Goal: Complete application form

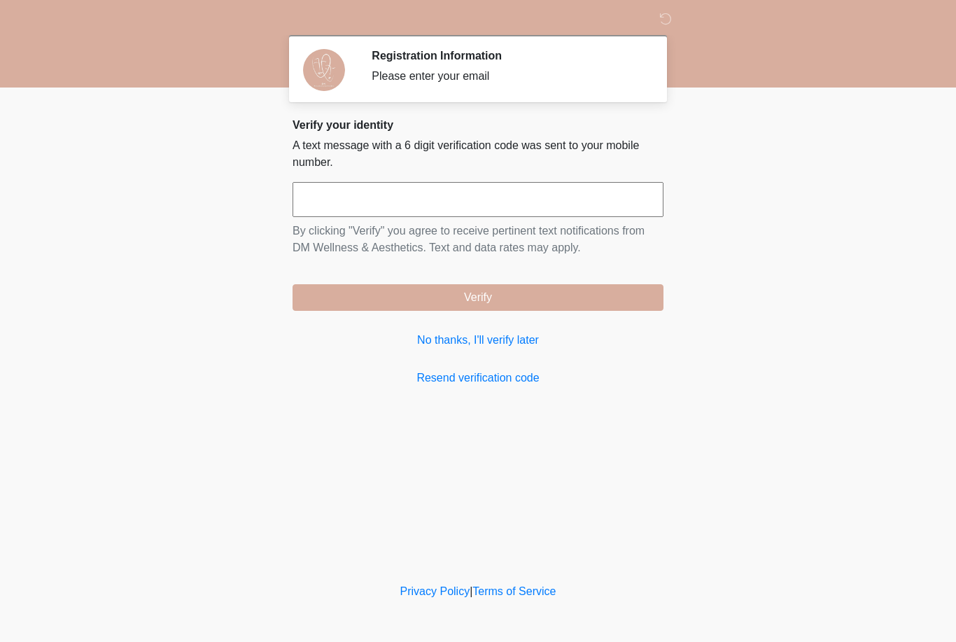
click at [613, 196] on input "text" at bounding box center [478, 199] width 371 height 35
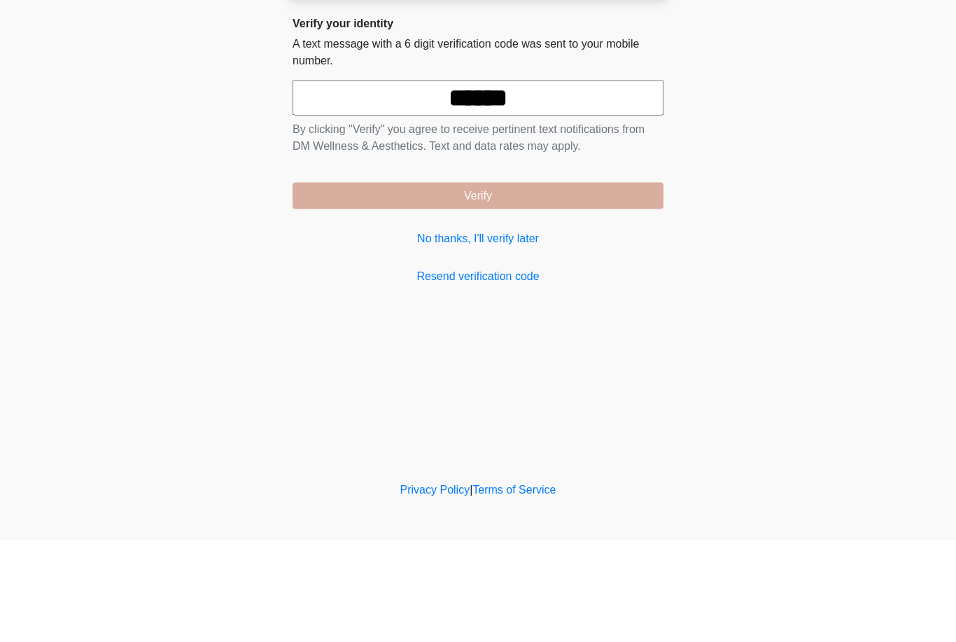
type input "******"
click at [636, 284] on button "Verify" at bounding box center [478, 297] width 371 height 27
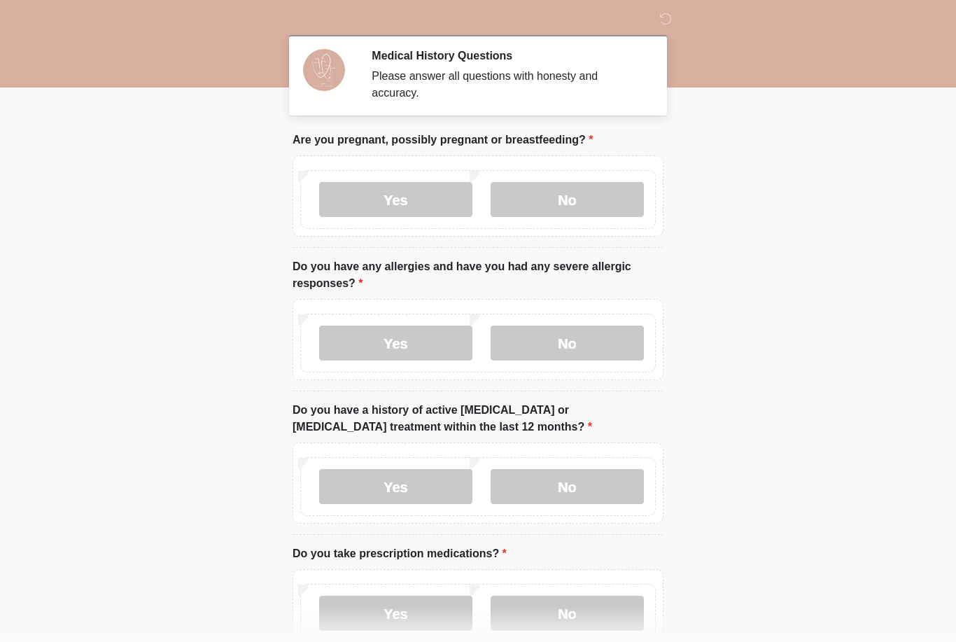
click at [618, 203] on label "No" at bounding box center [567, 199] width 153 height 35
click at [593, 352] on label "No" at bounding box center [567, 342] width 153 height 35
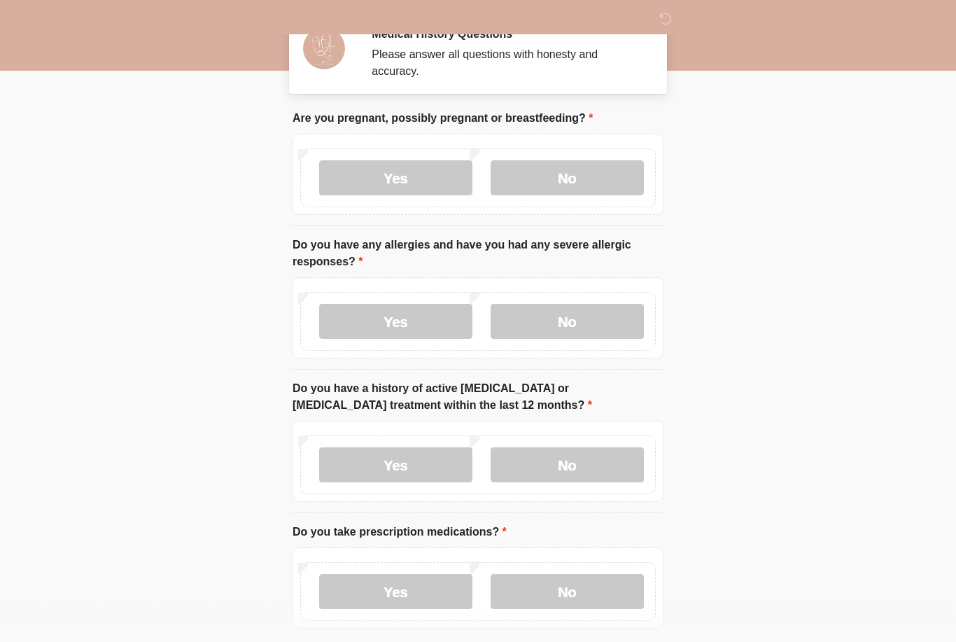
scroll to position [50, 0]
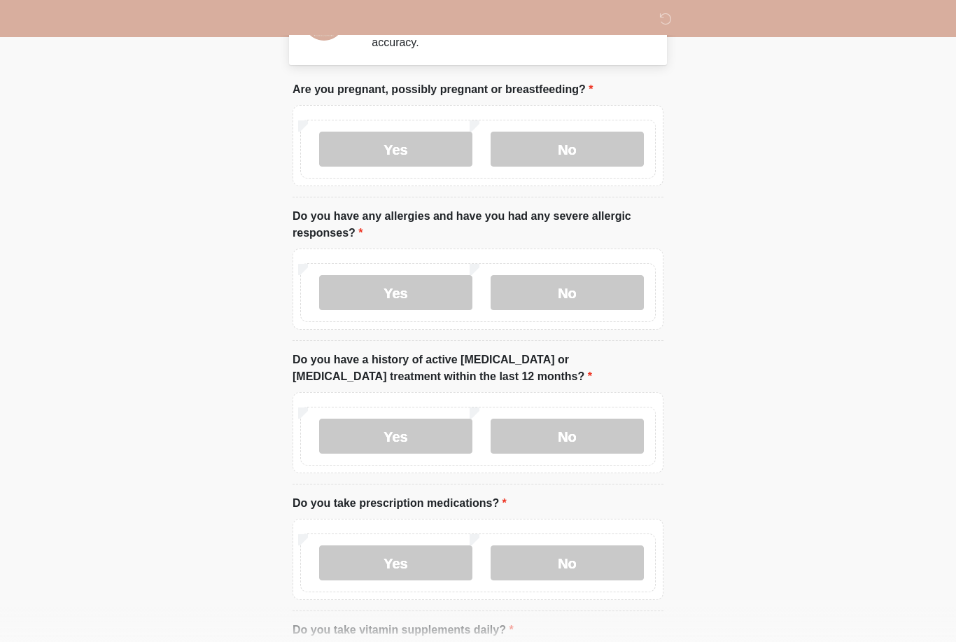
click at [633, 425] on label "No" at bounding box center [567, 436] width 153 height 35
click at [589, 575] on label "No" at bounding box center [567, 562] width 153 height 35
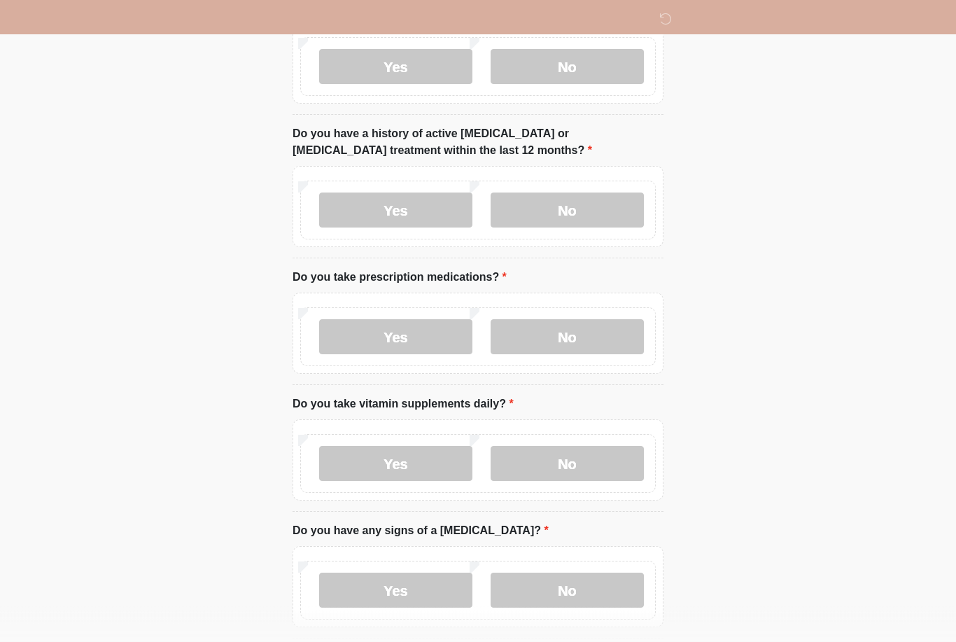
scroll to position [278, 0]
click at [615, 461] on label "No" at bounding box center [567, 461] width 153 height 35
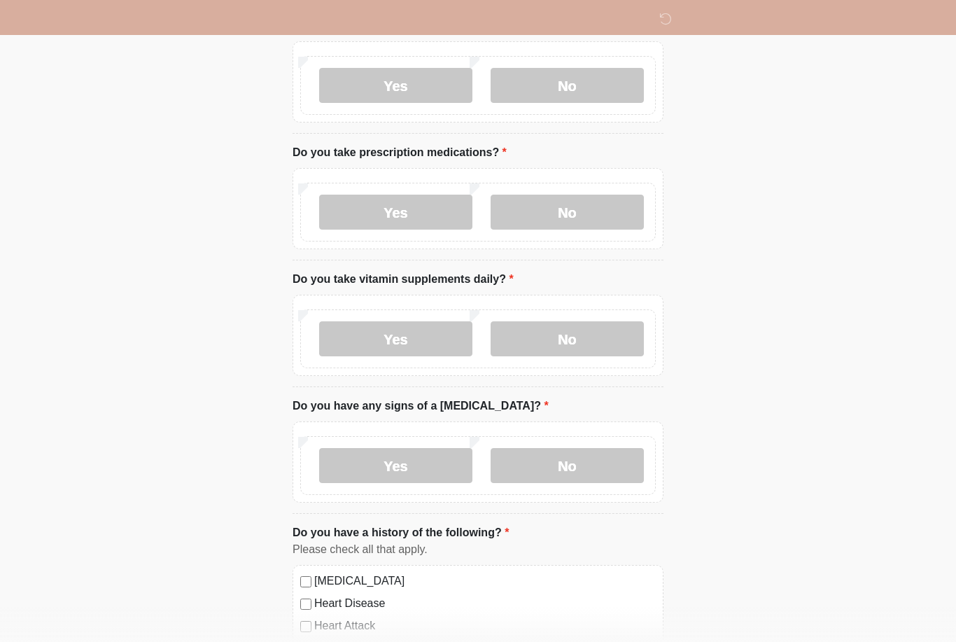
click at [603, 456] on label "No" at bounding box center [567, 465] width 153 height 35
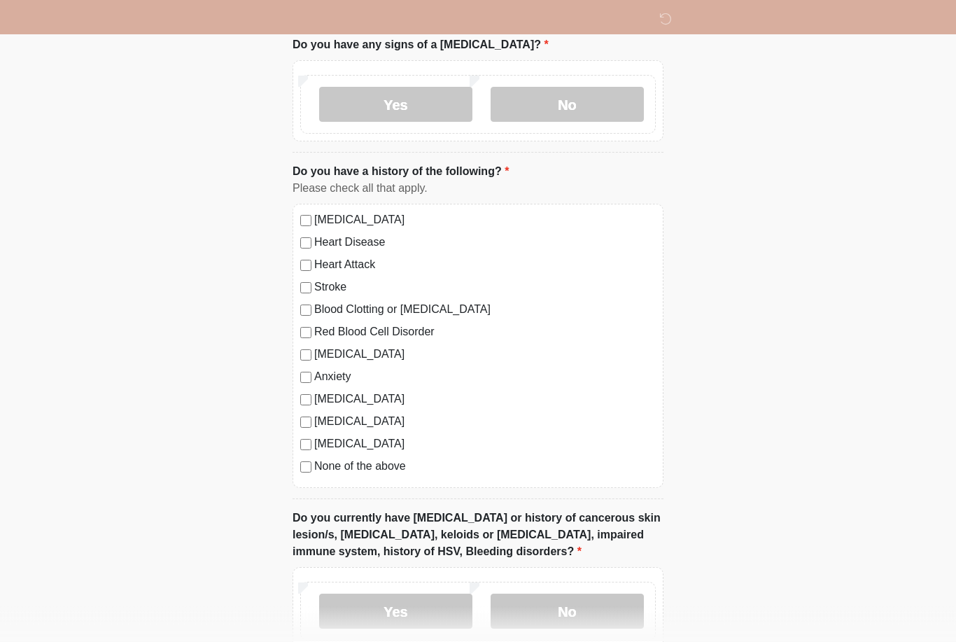
scroll to position [763, 0]
click at [394, 461] on label "None of the above" at bounding box center [485, 465] width 342 height 17
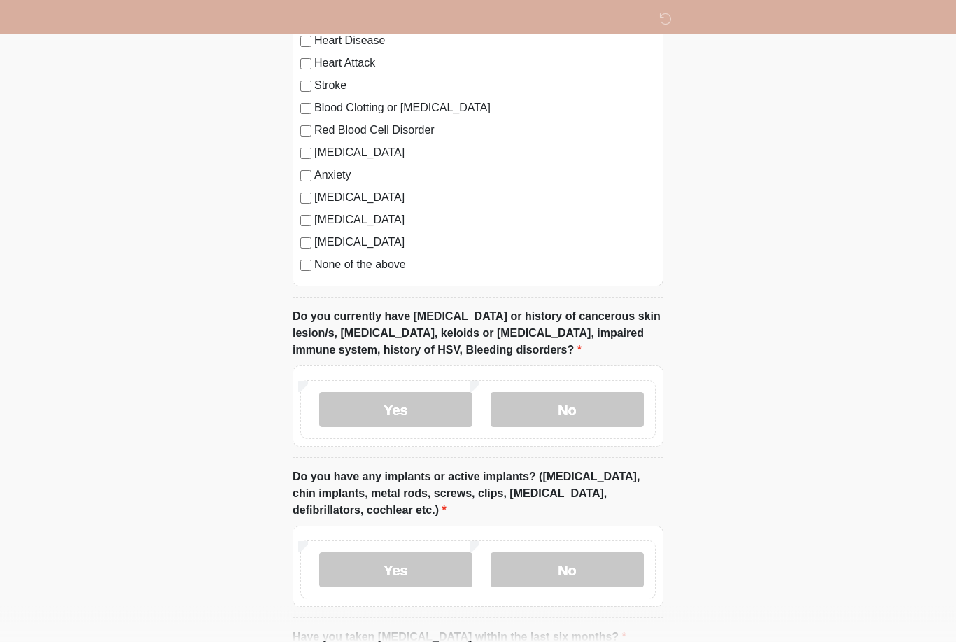
click at [635, 414] on label "No" at bounding box center [567, 410] width 153 height 35
click at [615, 578] on label "No" at bounding box center [567, 569] width 153 height 35
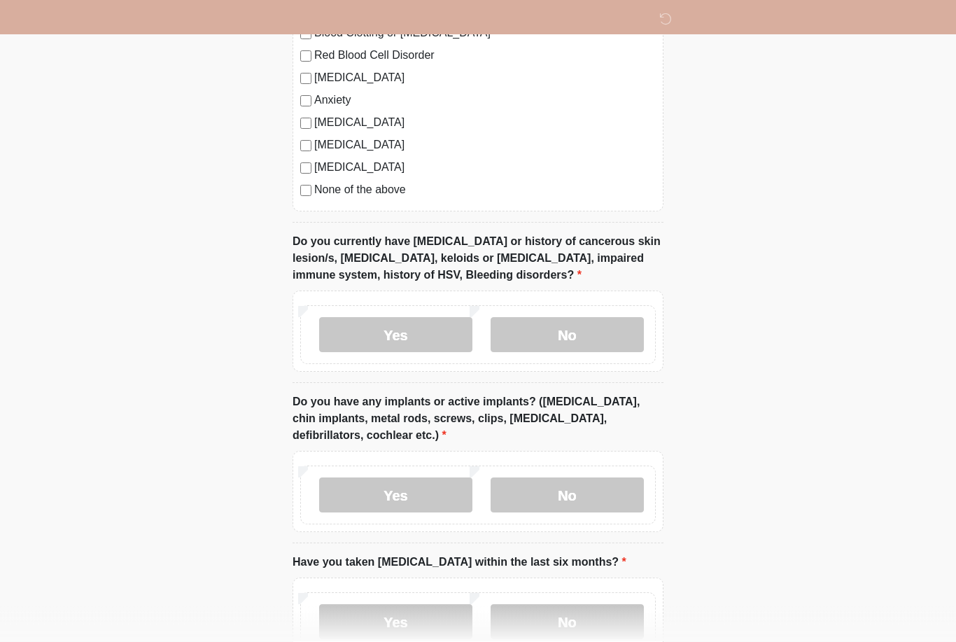
scroll to position [1132, 0]
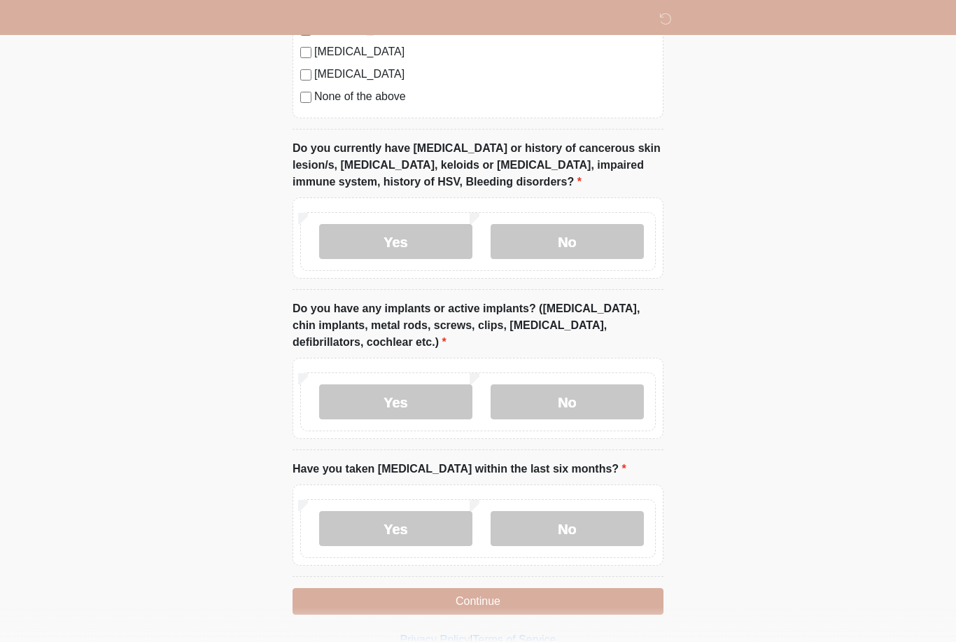
click at [619, 526] on label "No" at bounding box center [567, 528] width 153 height 35
click at [598, 596] on button "Continue" at bounding box center [478, 601] width 371 height 27
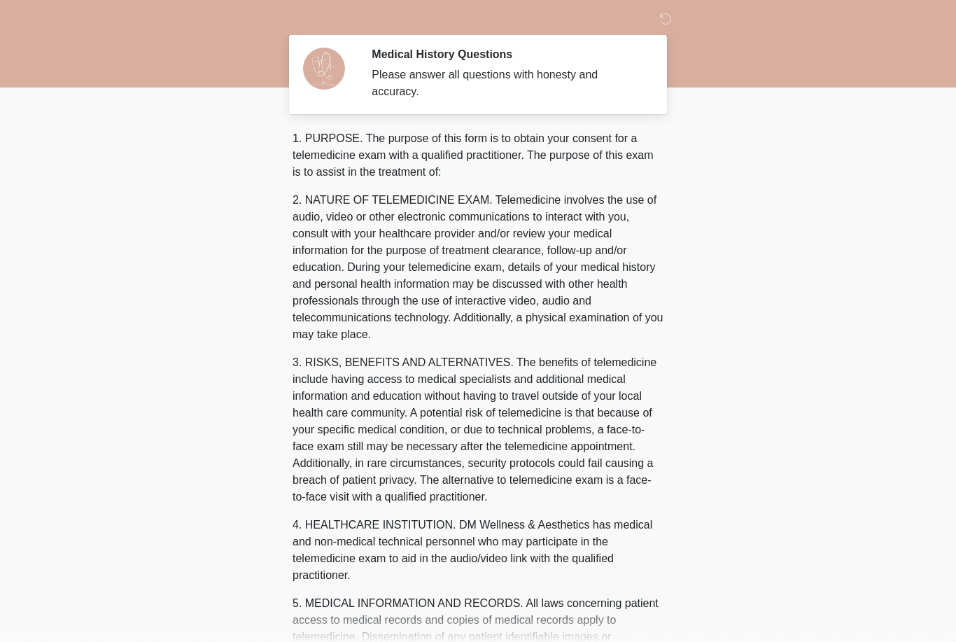
scroll to position [0, 0]
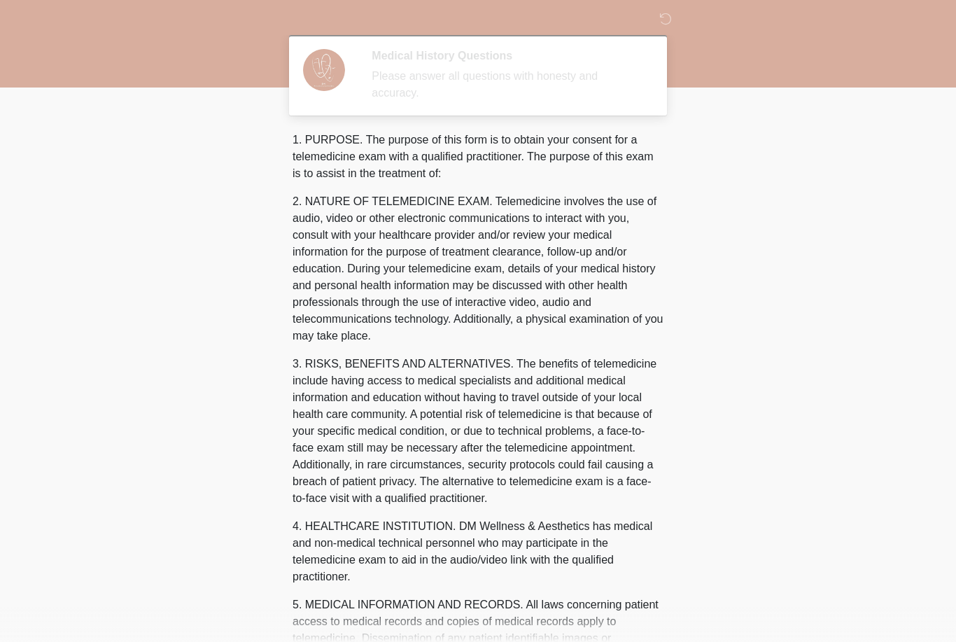
click at [745, 418] on body "‎ ‎ Medical History Questions Please answer all questions with honesty and accu…" at bounding box center [478, 321] width 956 height 642
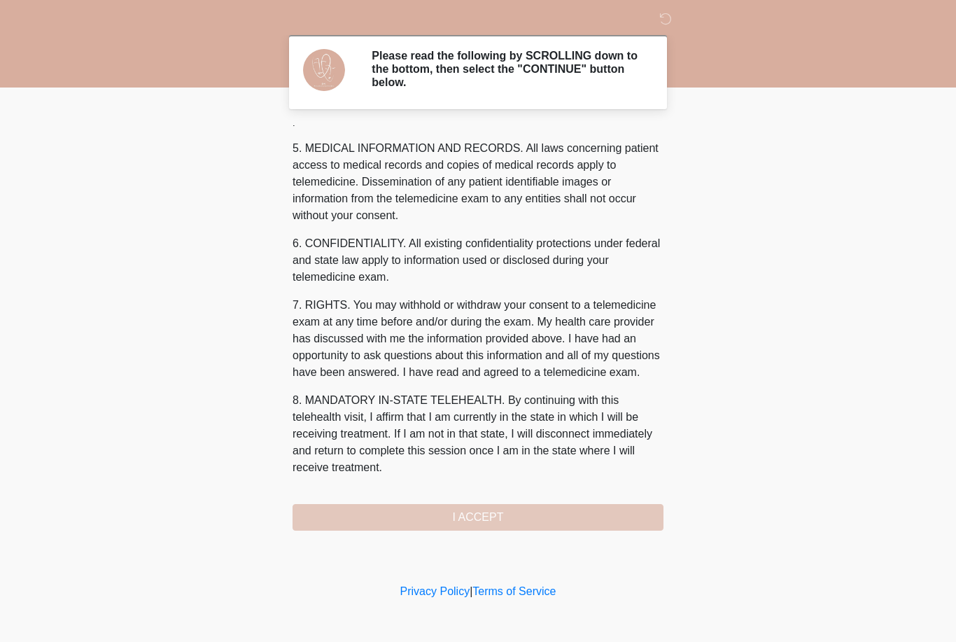
click at [580, 519] on div "1. PURPOSE. The purpose of this form is to obtain your consent for a telemedici…" at bounding box center [478, 327] width 371 height 405
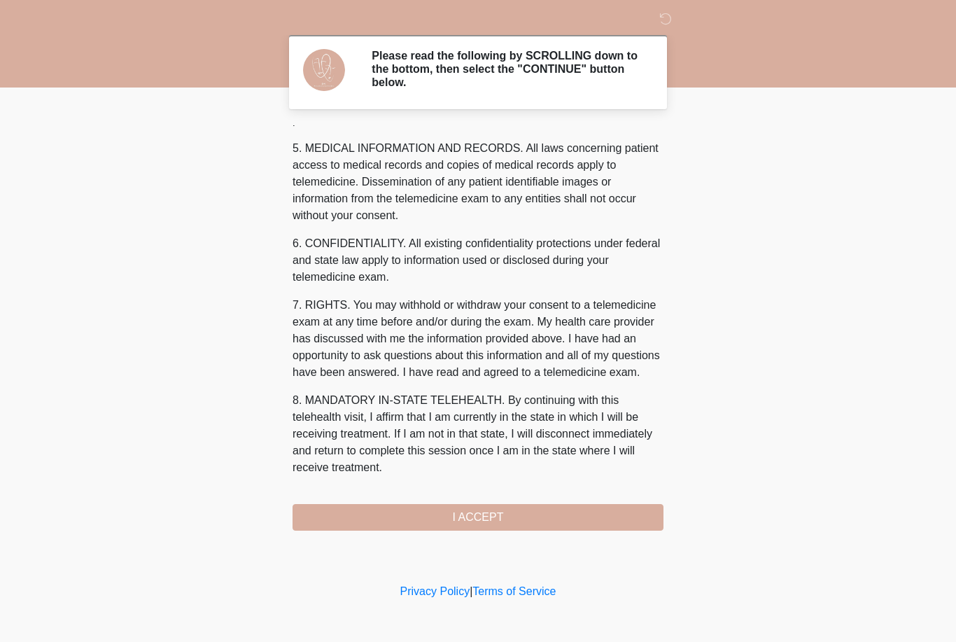
scroll to position [467, 0]
click at [552, 515] on button "I ACCEPT" at bounding box center [478, 517] width 371 height 27
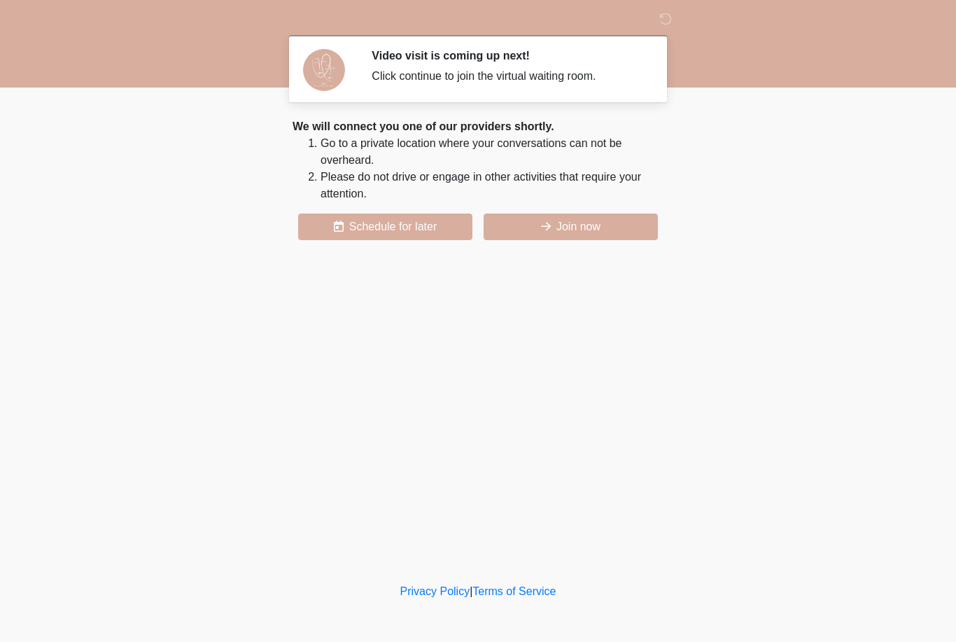
click at [626, 234] on button "Join now" at bounding box center [571, 226] width 174 height 27
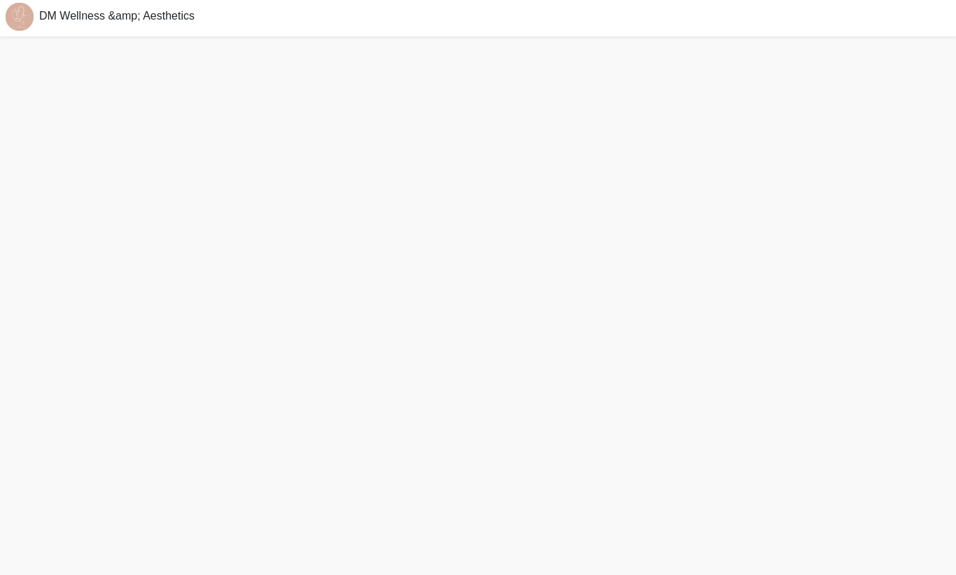
scroll to position [4, 0]
